Goal: Task Accomplishment & Management: Manage account settings

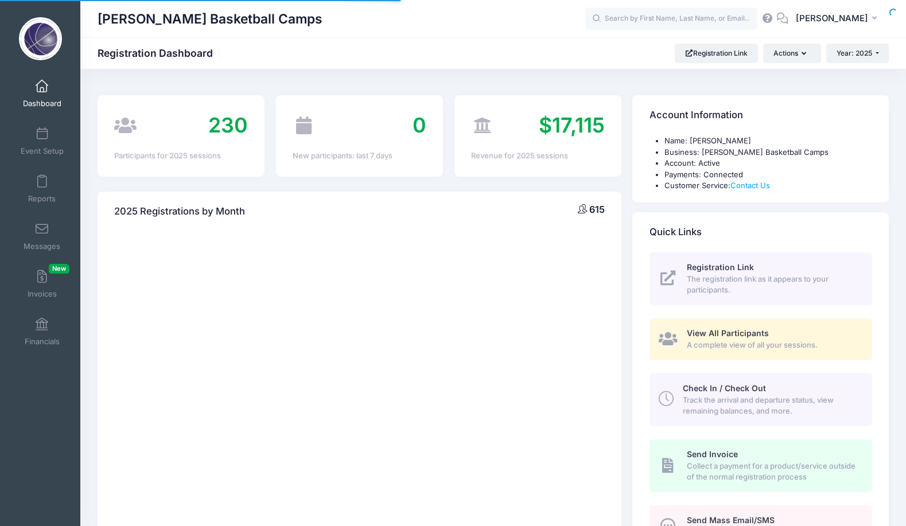
select select
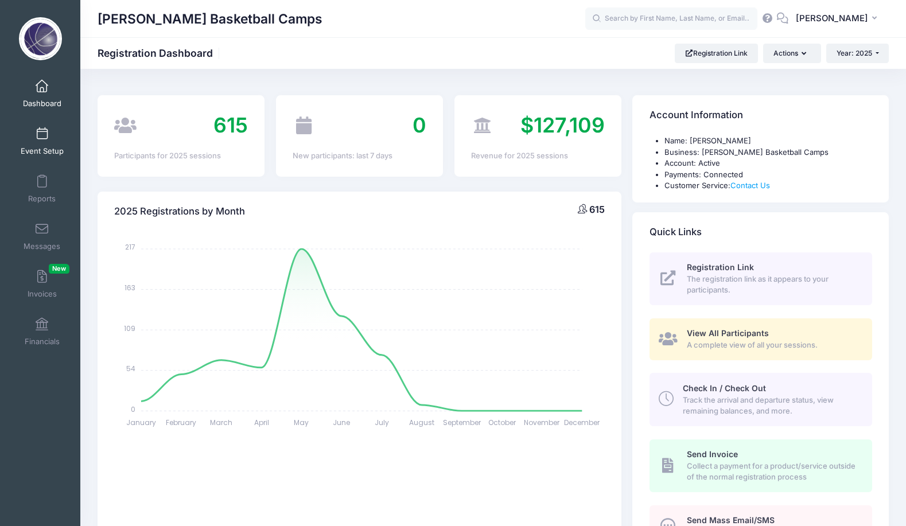
click at [47, 146] on span "Event Setup" at bounding box center [42, 151] width 43 height 10
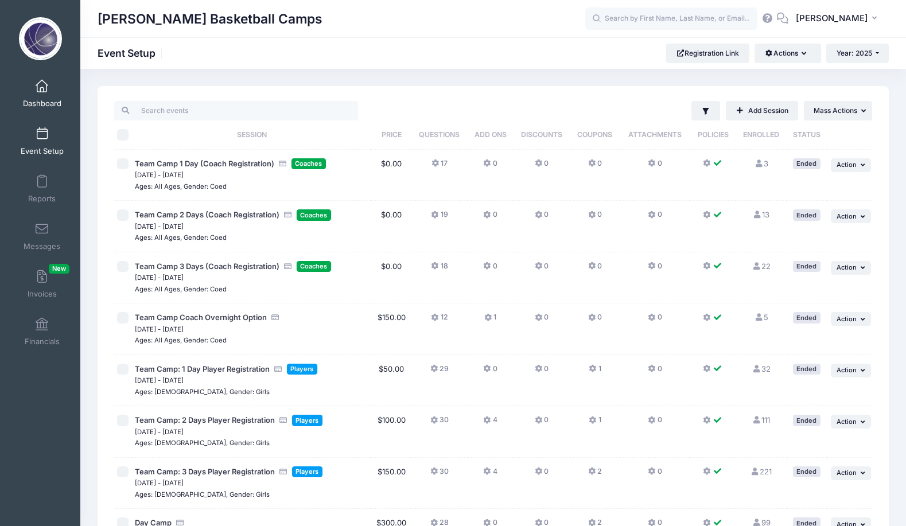
click at [42, 88] on span at bounding box center [42, 86] width 0 height 13
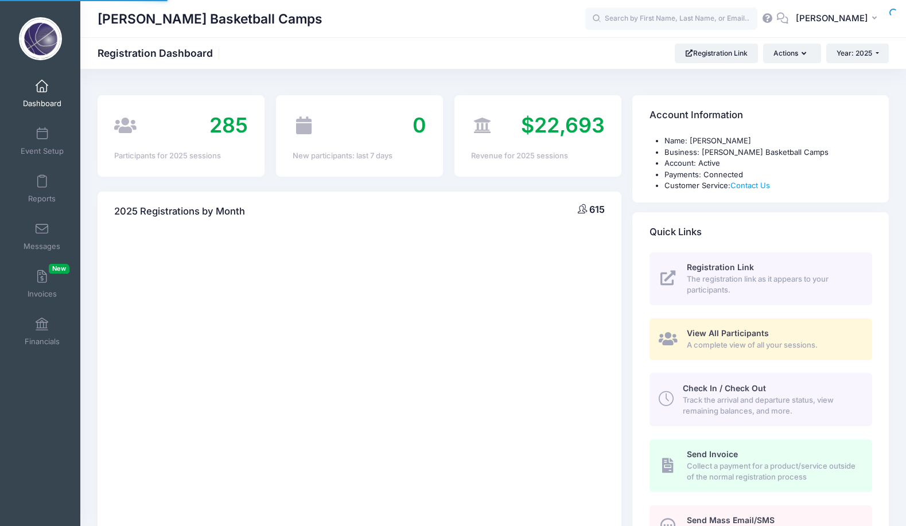
select select
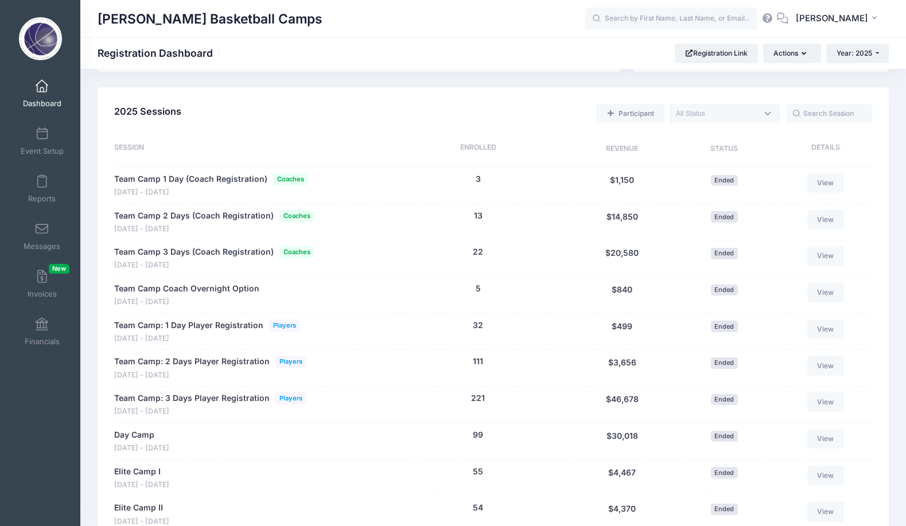
scroll to position [482, 0]
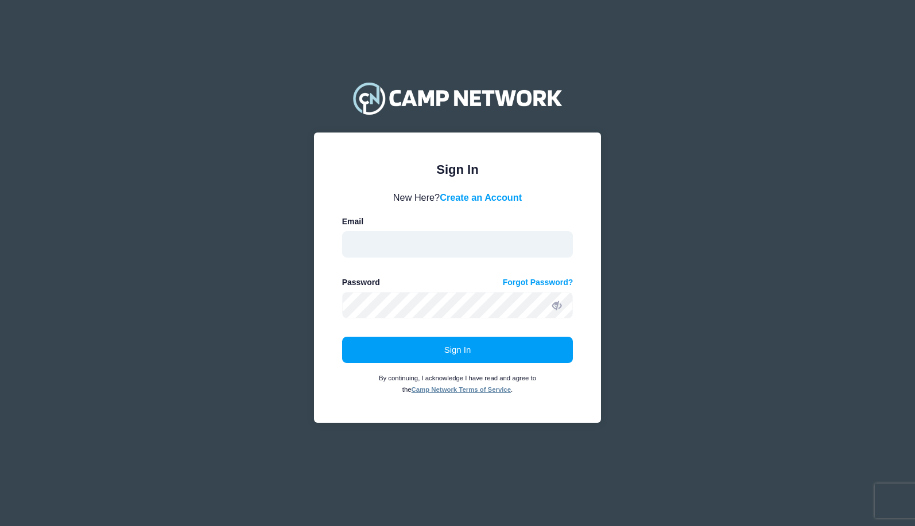
type input "oregancamps@gmail.com"
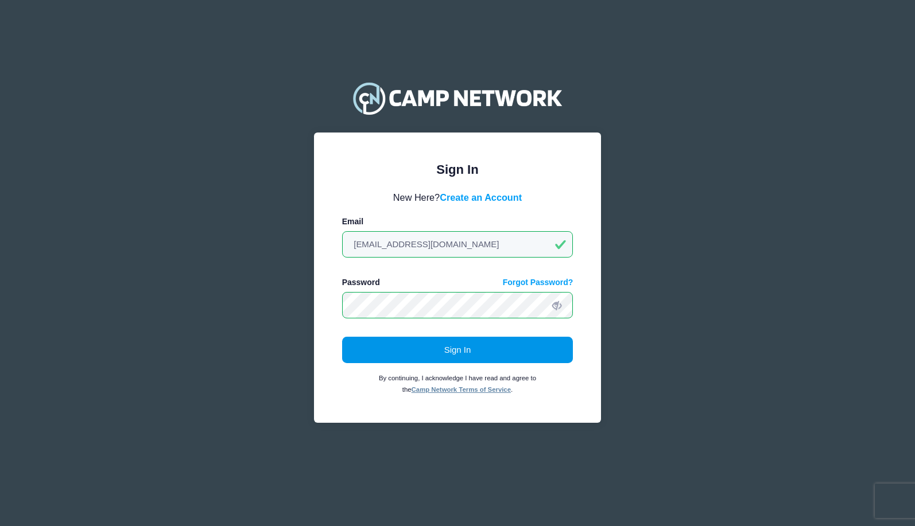
click at [431, 347] on button "Sign In" at bounding box center [457, 350] width 231 height 26
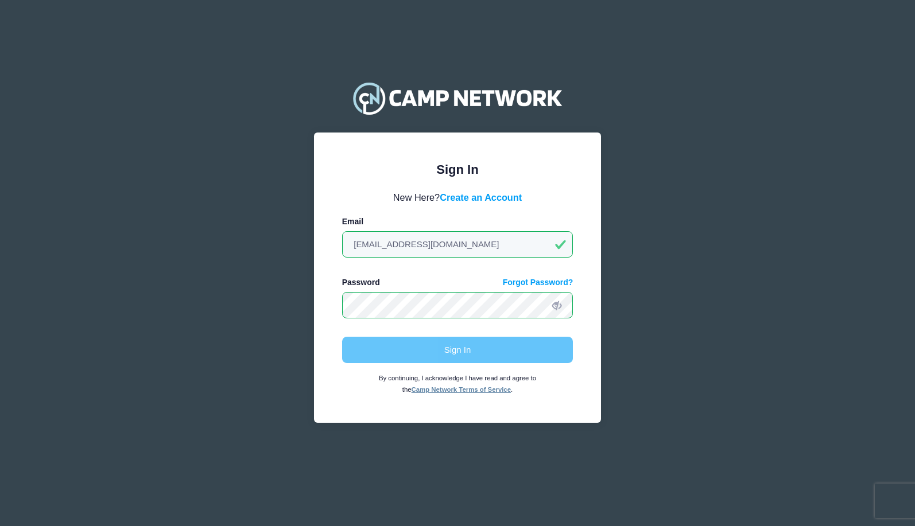
click at [412, 342] on div "Sign In By continuing, I acknowledge I have read and agree to the Camp Network …" at bounding box center [457, 366] width 231 height 58
click at [468, 240] on input "oregancamps@gmail.com" at bounding box center [457, 244] width 231 height 26
click at [445, 351] on div "Sign In By continuing, I acknowledge I have read and agree to the Camp Network …" at bounding box center [457, 366] width 231 height 58
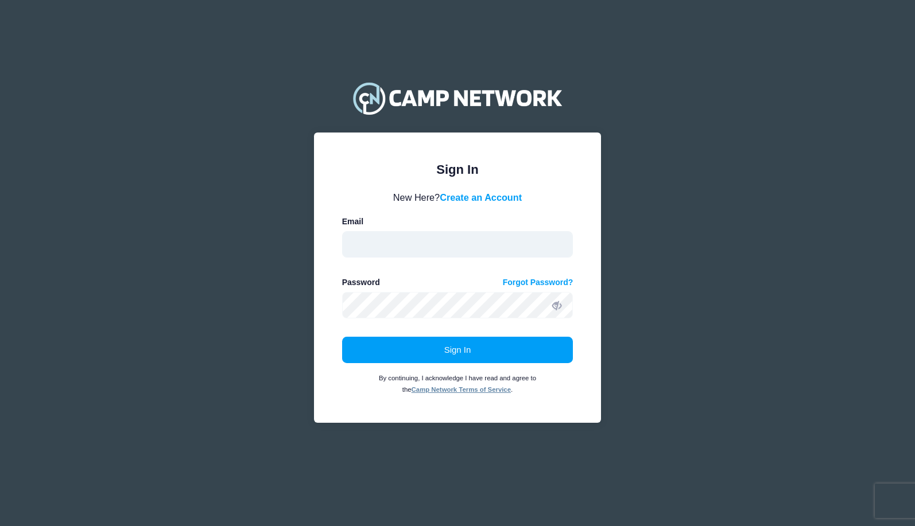
type input "[EMAIL_ADDRESS][DOMAIN_NAME]"
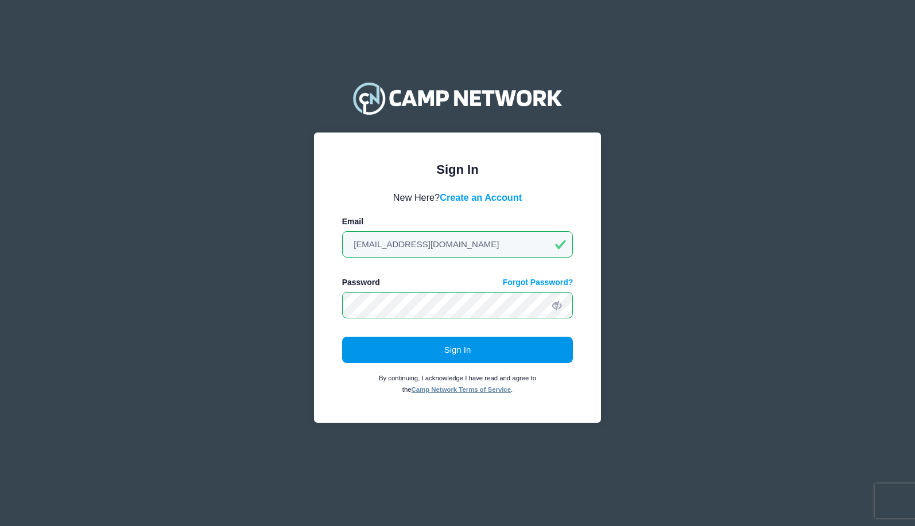
click at [407, 349] on button "Sign In" at bounding box center [457, 350] width 231 height 26
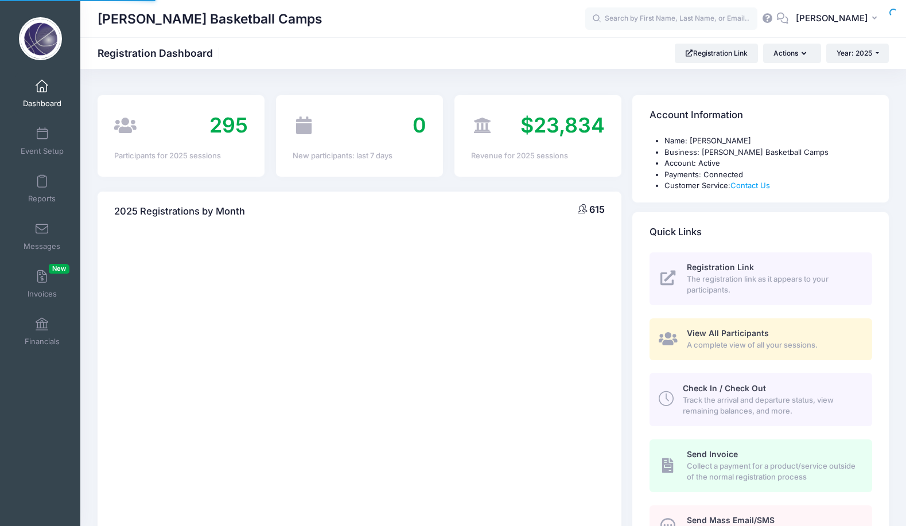
select select
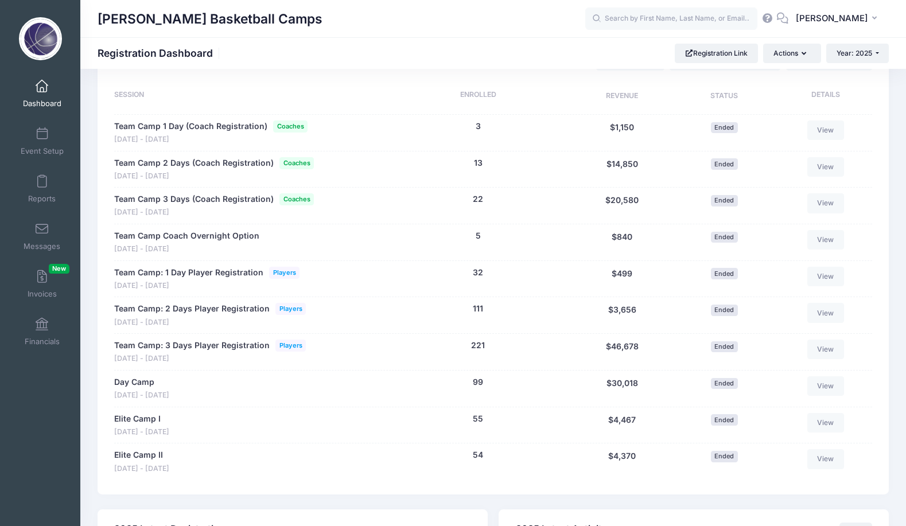
scroll to position [546, 0]
